Goal: Entertainment & Leisure: Consume media (video, audio)

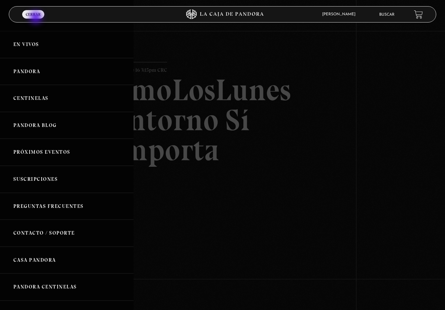
scroll to position [144, 0]
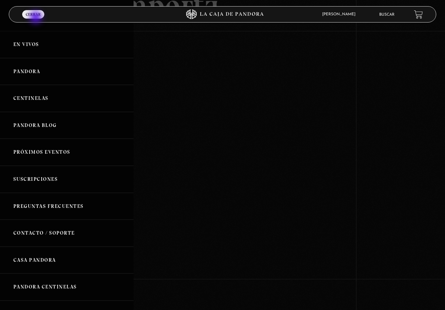
click at [31, 47] on link "En vivos" at bounding box center [67, 44] width 134 height 27
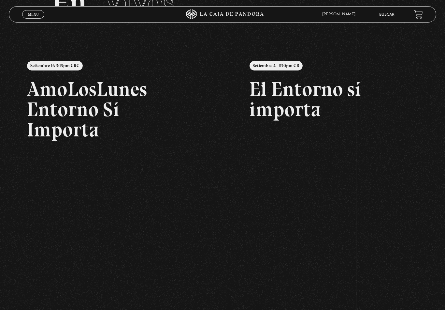
scroll to position [61, 0]
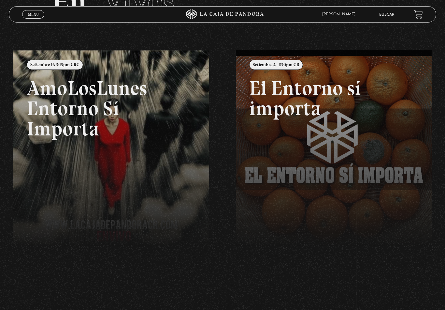
click at [131, 140] on link at bounding box center [235, 205] width 445 height 310
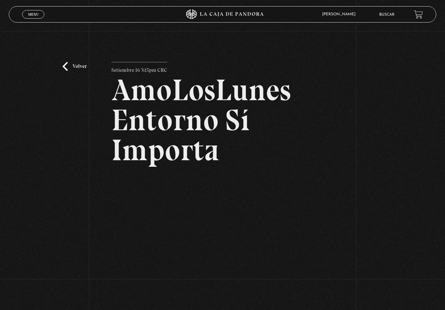
click at [71, 65] on link "Volver" at bounding box center [75, 66] width 24 height 9
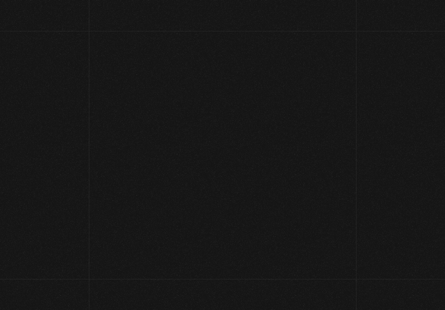
scroll to position [71, 0]
